Goal: Information Seeking & Learning: Learn about a topic

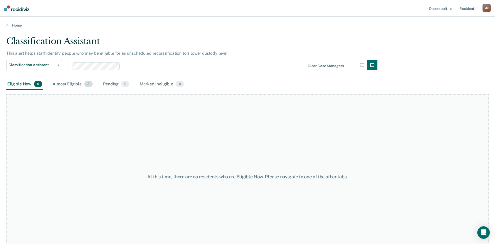
click at [61, 85] on div "Almost Eligible 3" at bounding box center [73, 84] width 42 height 11
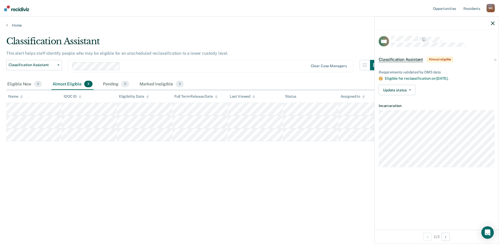
click at [105, 150] on div "Classification Assistant This alert helps staff identify people who may be elig…" at bounding box center [249, 120] width 487 height 169
